Goal: Navigation & Orientation: Find specific page/section

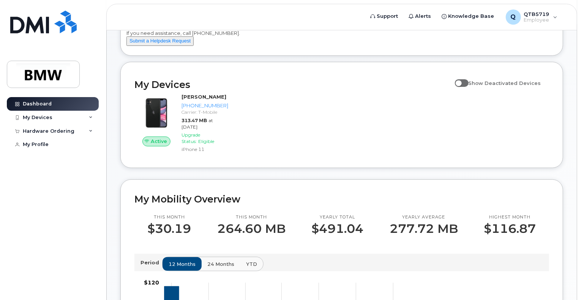
scroll to position [32, 0]
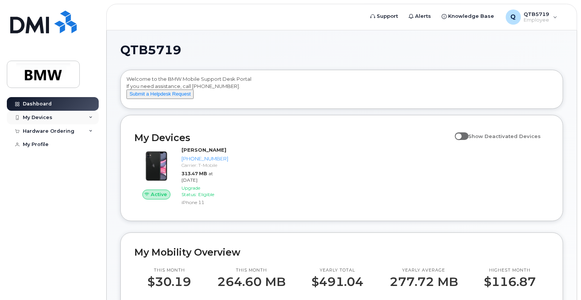
click at [92, 116] on icon at bounding box center [91, 118] width 4 height 4
click at [470, 15] on span "Knowledge Base" at bounding box center [471, 17] width 46 height 8
click at [46, 145] on div "My Profile" at bounding box center [36, 145] width 26 height 6
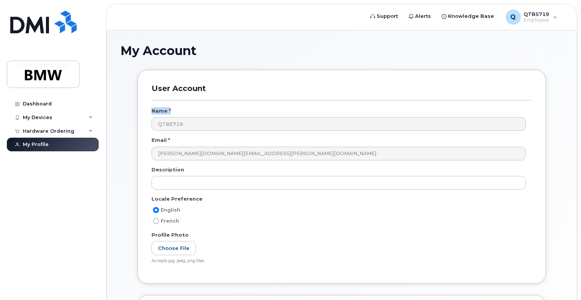
drag, startPoint x: 581, startPoint y: 73, endPoint x: 579, endPoint y: 109, distance: 36.1
click at [579, 109] on body "Support Alerts Knowledge Base Q QTB5719 Employee English Français Sign out Dash…" at bounding box center [290, 225] width 581 height 451
click at [93, 130] on div "Hardware Ordering" at bounding box center [53, 132] width 92 height 14
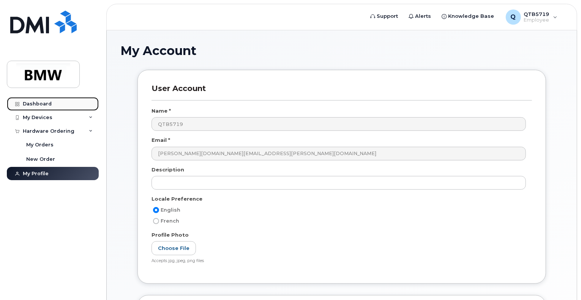
click at [35, 102] on div "Dashboard" at bounding box center [37, 104] width 29 height 6
